Goal: Transaction & Acquisition: Purchase product/service

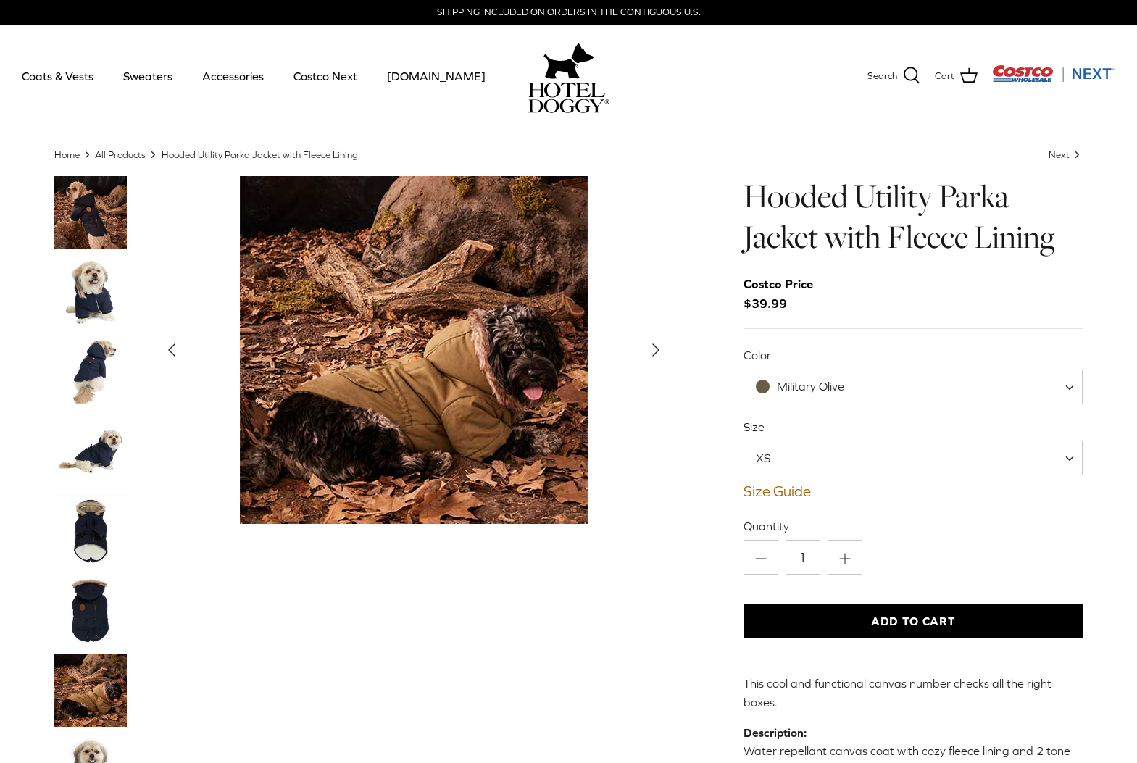
click at [913, 621] on button "Add to Cart" at bounding box center [913, 621] width 340 height 35
